Goal: Task Accomplishment & Management: Use online tool/utility

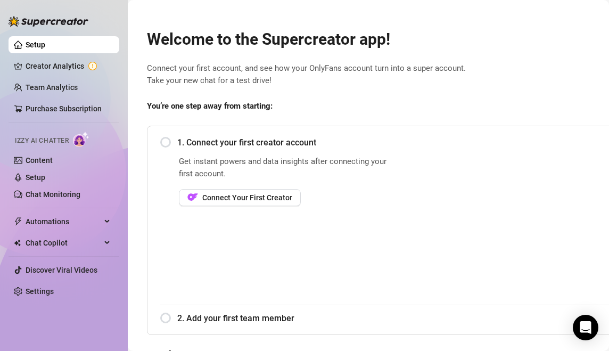
click at [174, 151] on div "1. Connect your first creator account" at bounding box center [396, 142] width 473 height 26
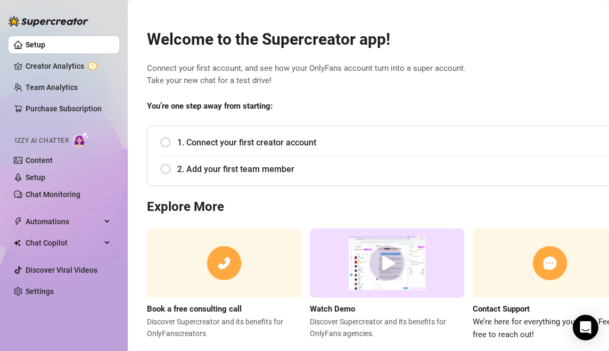
click at [174, 151] on div "1. Connect your first creator account" at bounding box center [396, 142] width 473 height 26
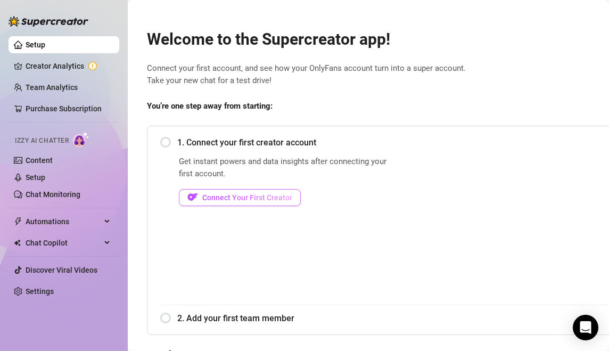
click at [210, 203] on button "Connect Your First Creator" at bounding box center [240, 197] width 122 height 17
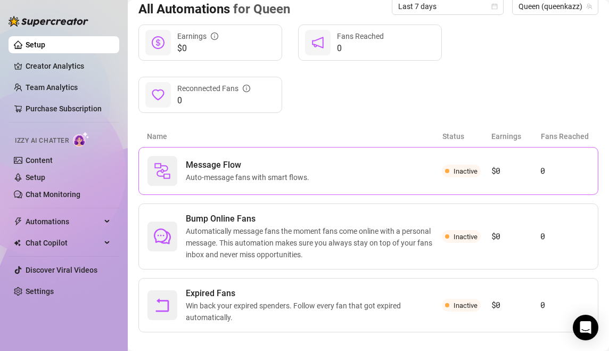
scroll to position [115, 0]
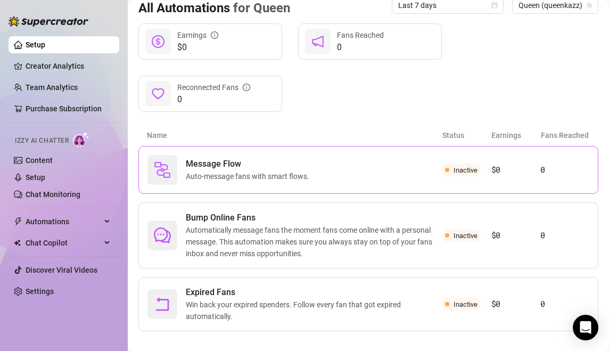
click at [381, 165] on div "Message Flow Auto-message fans with smart flows." at bounding box center [295, 170] width 295 height 30
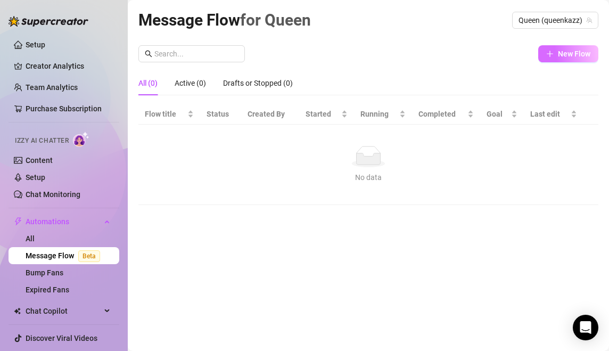
click at [569, 54] on span "New Flow" at bounding box center [574, 54] width 32 height 9
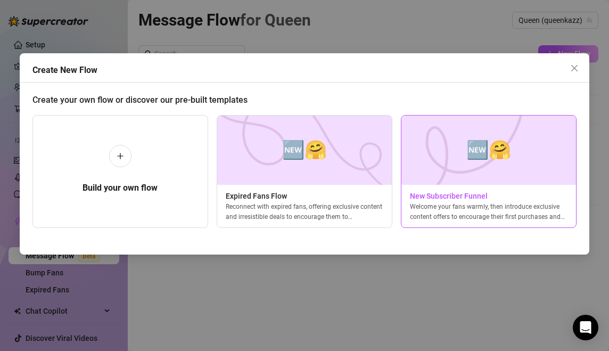
click at [477, 170] on img at bounding box center [489, 150] width 176 height 69
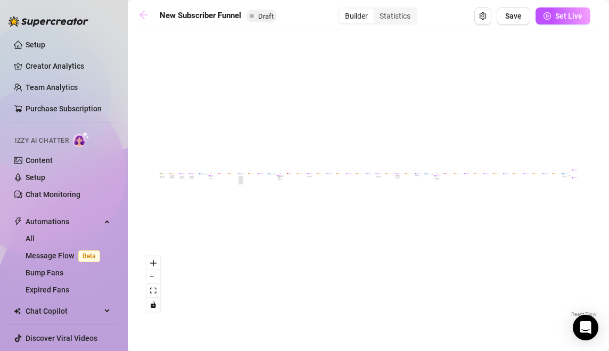
click at [153, 17] on link at bounding box center [146, 16] width 16 height 13
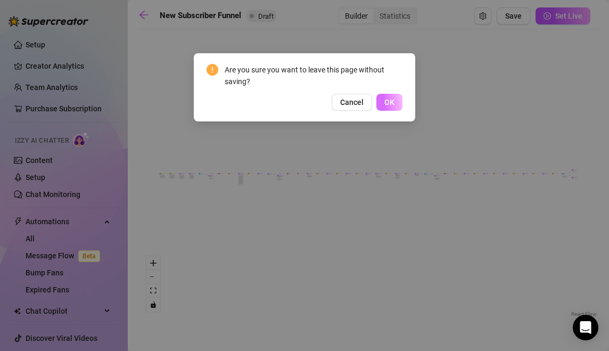
click at [394, 104] on span "OK" at bounding box center [390, 102] width 10 height 9
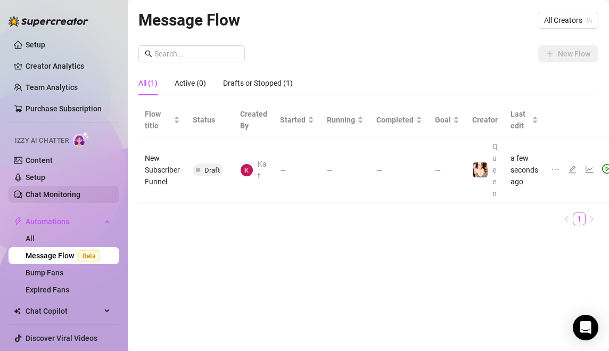
click at [58, 192] on link "Chat Monitoring" at bounding box center [53, 194] width 55 height 9
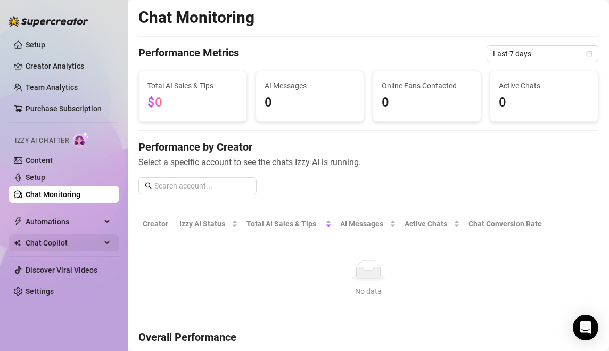
click at [88, 243] on span "Chat Copilot" at bounding box center [64, 242] width 76 height 17
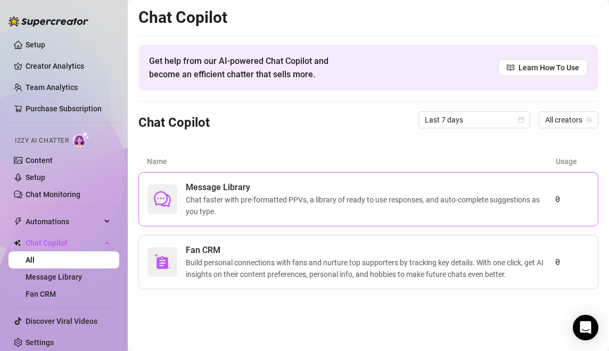
click at [427, 203] on span "Chat faster with pre-formatted PPVs, a library of ready to use responses, and a…" at bounding box center [371, 205] width 370 height 23
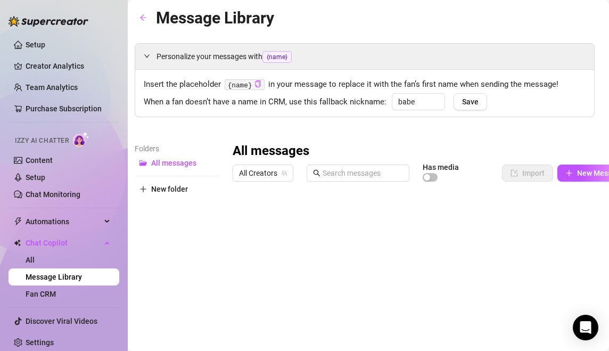
scroll to position [2, 0]
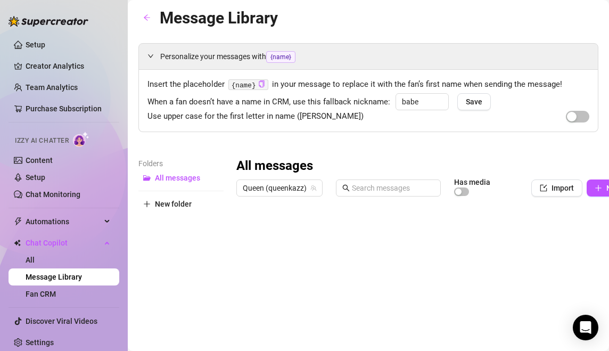
click at [176, 93] on div "When a fan doesn’t have a name in CRM, use this fallback nickname: babe Save" at bounding box center [369, 100] width 442 height 15
